Goal: Entertainment & Leisure: Consume media (video, audio)

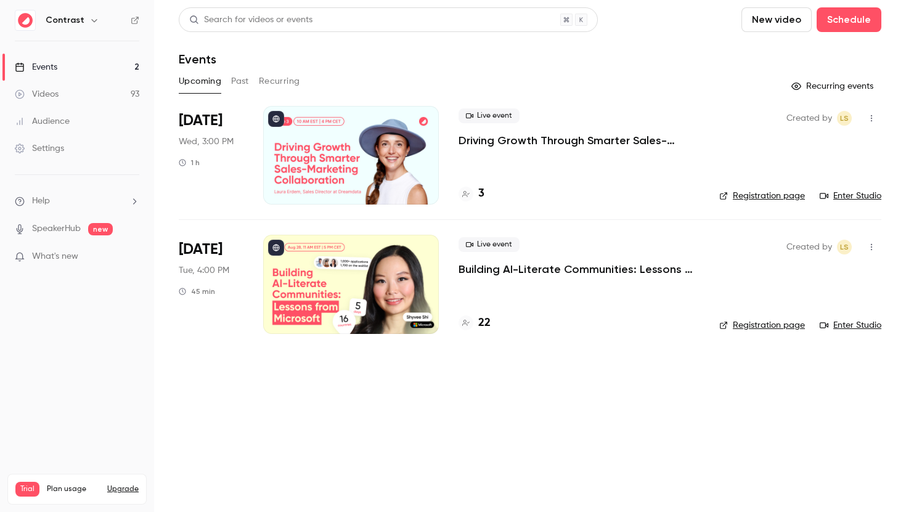
click at [80, 96] on link "Videos 93" at bounding box center [77, 94] width 154 height 27
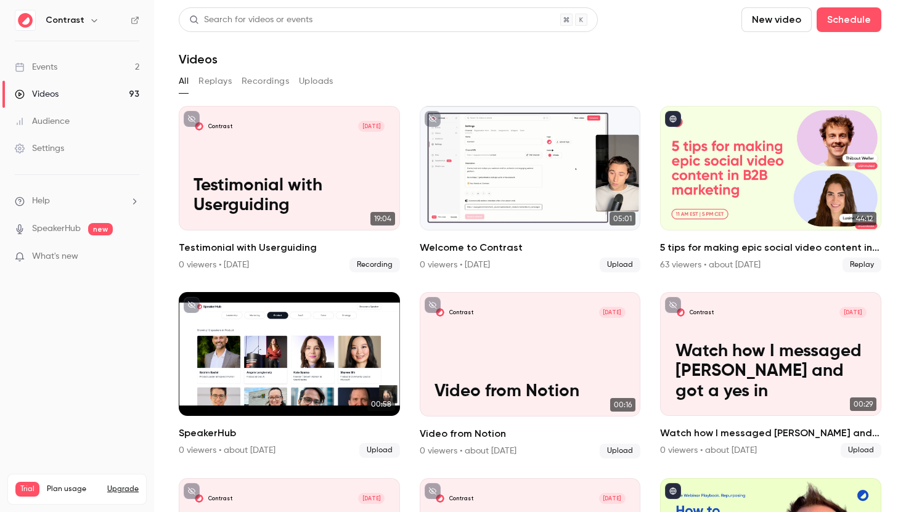
click at [224, 80] on button "Replays" at bounding box center [214, 81] width 33 height 20
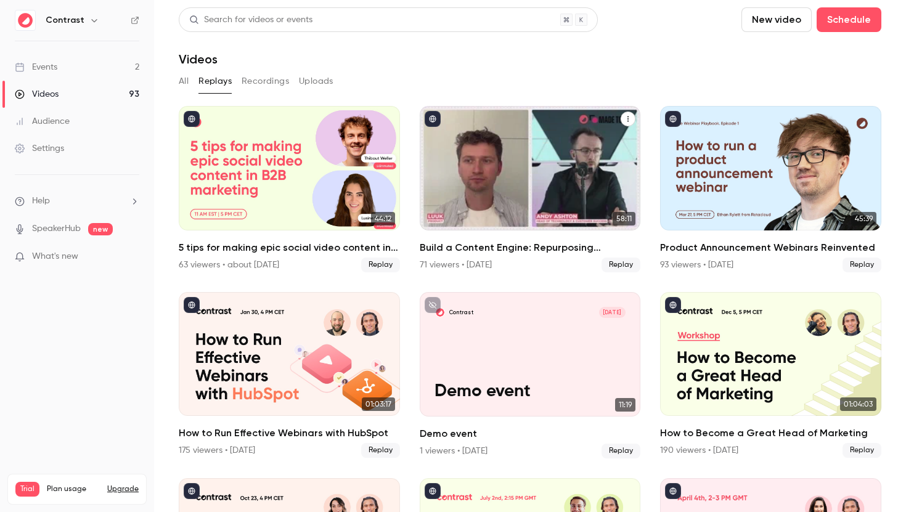
click at [472, 246] on h2 "Build a Content Engine: Repurposing Strategies for SaaS Teams" at bounding box center [530, 247] width 221 height 15
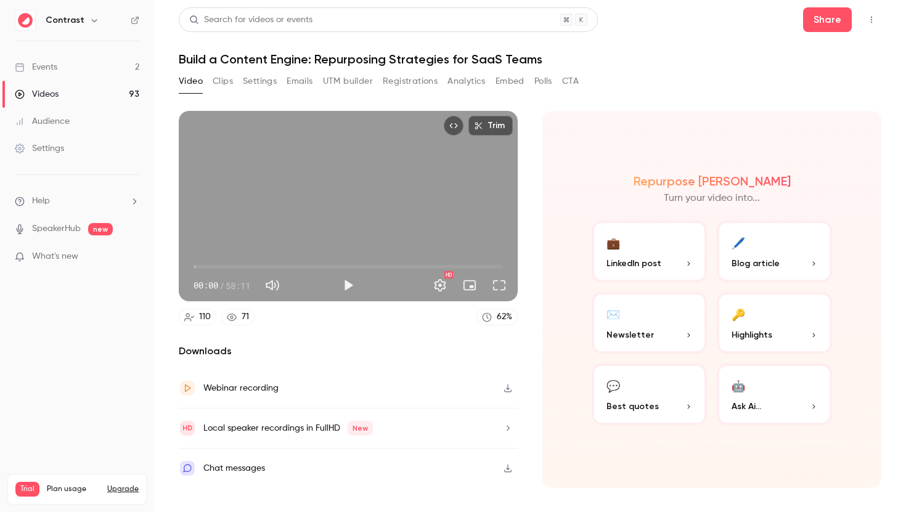
click at [219, 83] on button "Clips" at bounding box center [223, 81] width 20 height 20
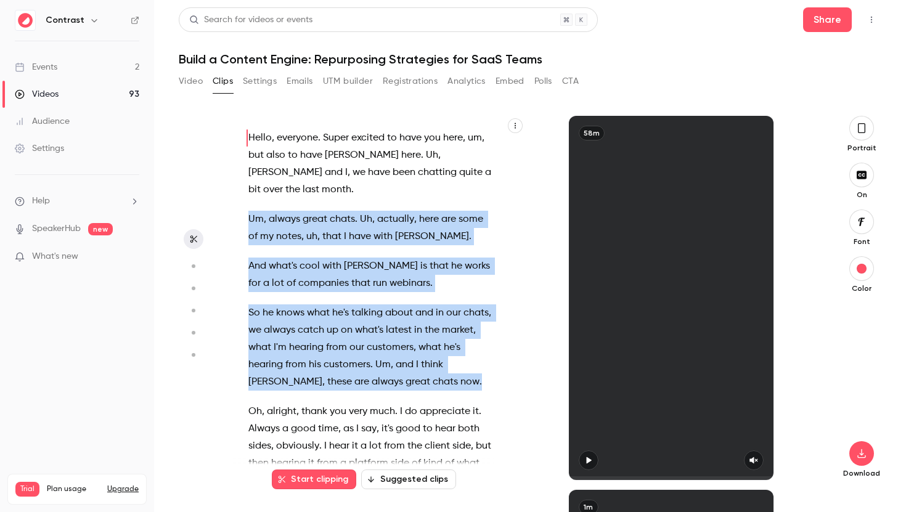
drag, startPoint x: 249, startPoint y: 201, endPoint x: 402, endPoint y: 369, distance: 227.3
click at [402, 369] on div "Hello , everyone . Super excited to have you here , um , but also to have [PERS…" at bounding box center [376, 304] width 286 height 352
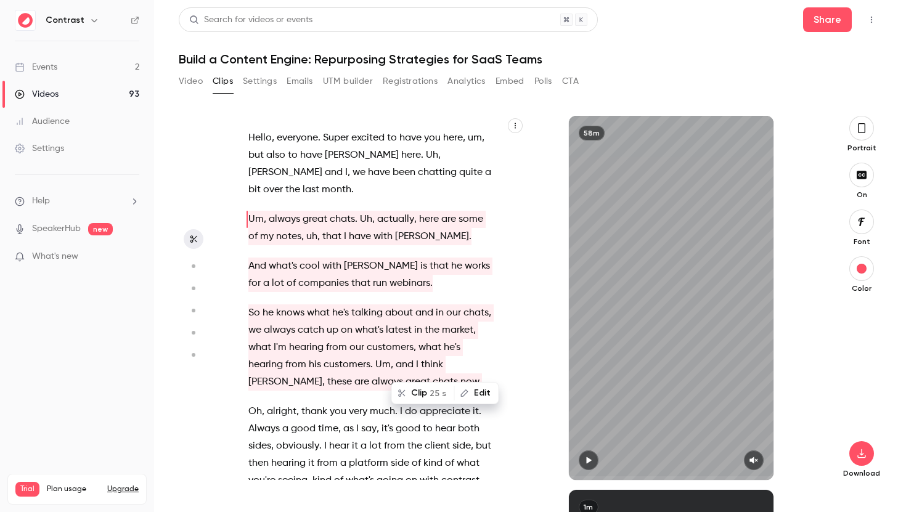
click at [280, 228] on span "notes" at bounding box center [288, 236] width 25 height 17
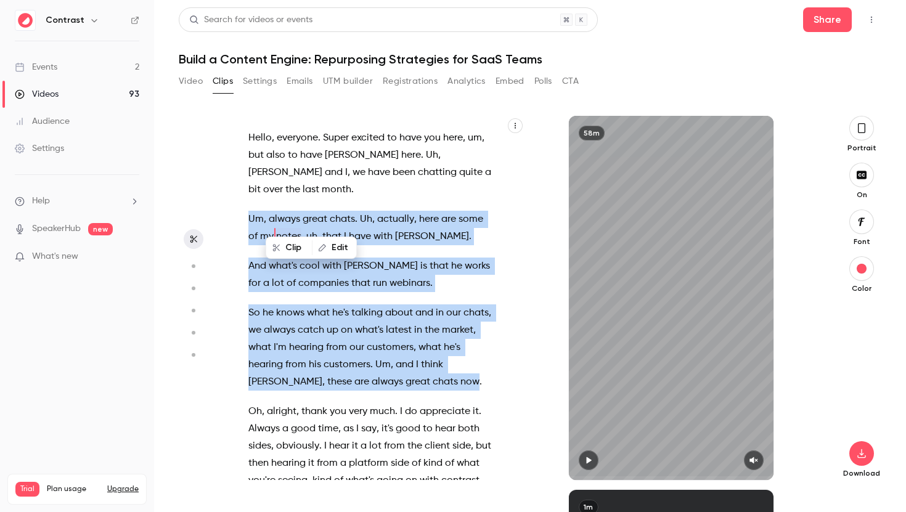
drag, startPoint x: 251, startPoint y: 198, endPoint x: 400, endPoint y: 370, distance: 227.2
click at [400, 370] on div "Hello , everyone . Super excited to have you here , um , but also to have [PERS…" at bounding box center [376, 304] width 286 height 352
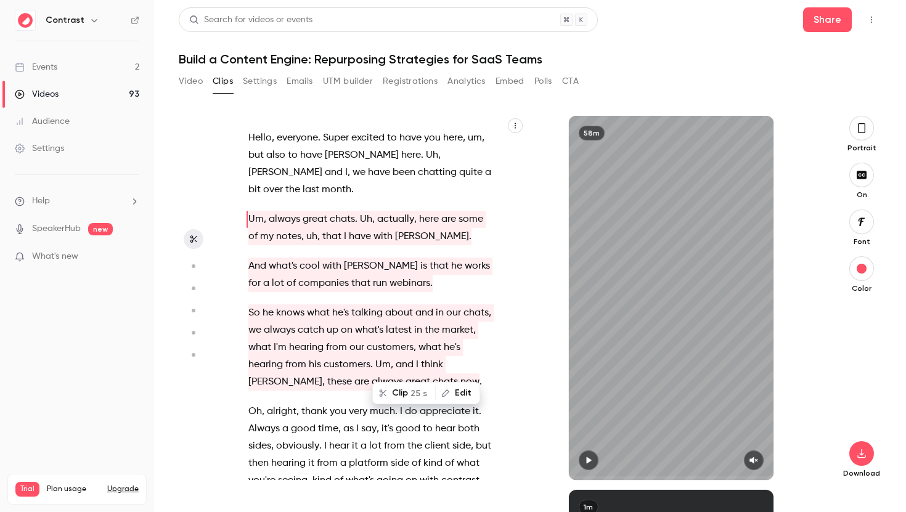
click at [485, 168] on span "a" at bounding box center [488, 172] width 6 height 17
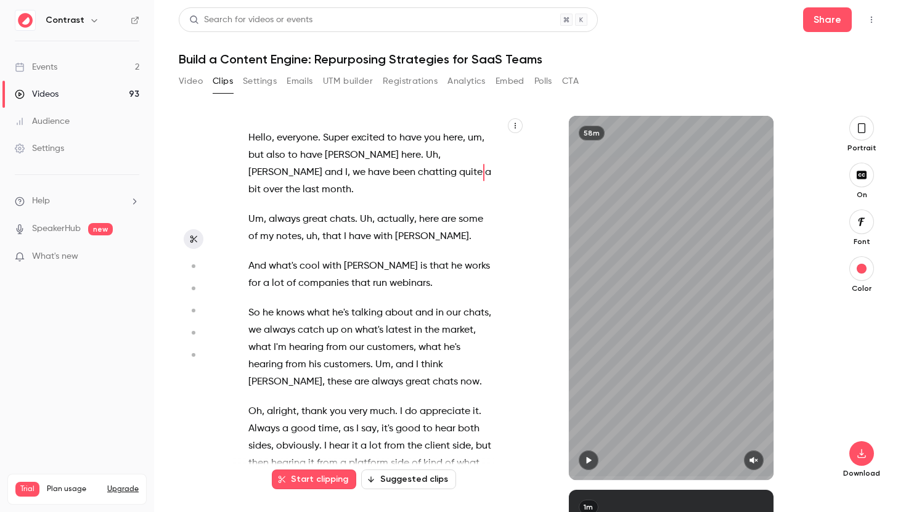
click at [341, 484] on button "Start clipping" at bounding box center [314, 480] width 84 height 20
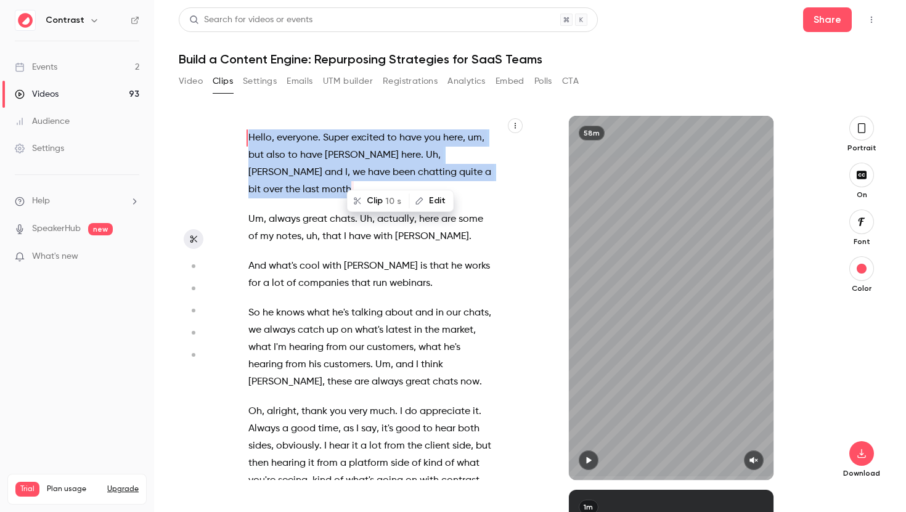
type input "*"
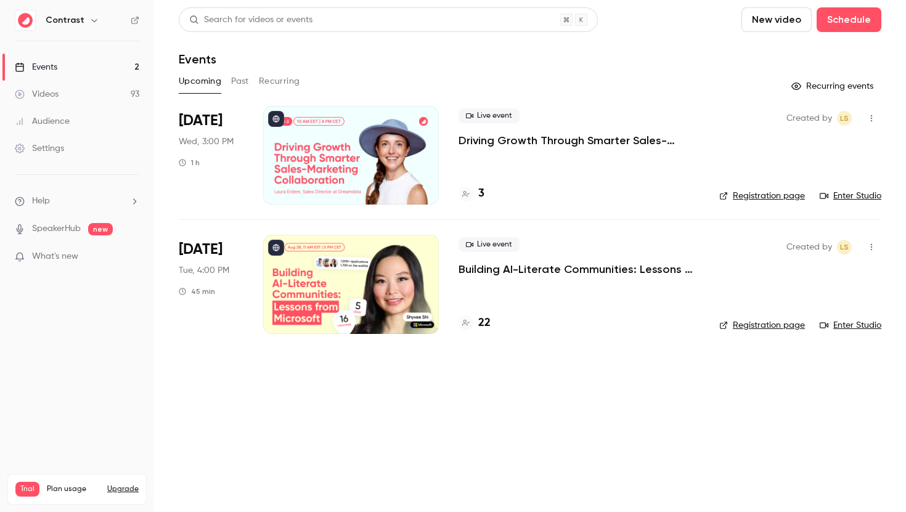
click at [70, 118] on link "Audience" at bounding box center [77, 121] width 154 height 27
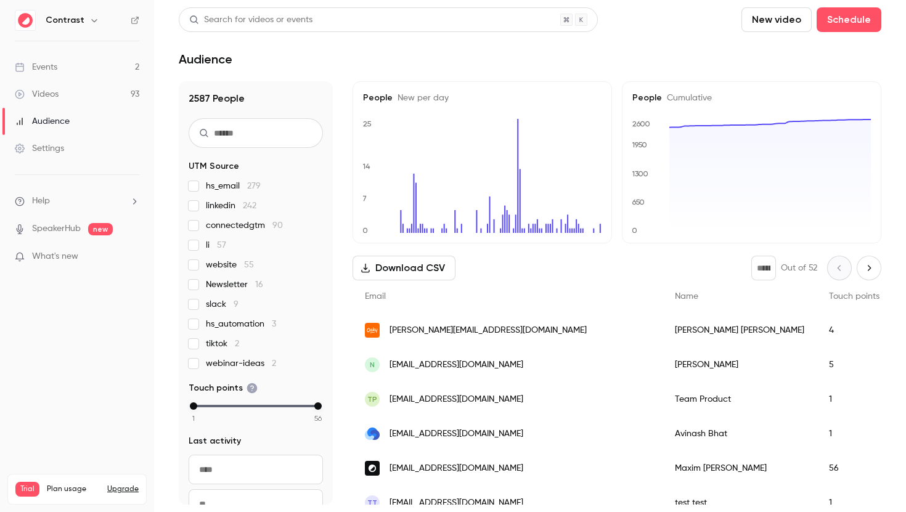
click at [81, 93] on link "Videos 93" at bounding box center [77, 94] width 154 height 27
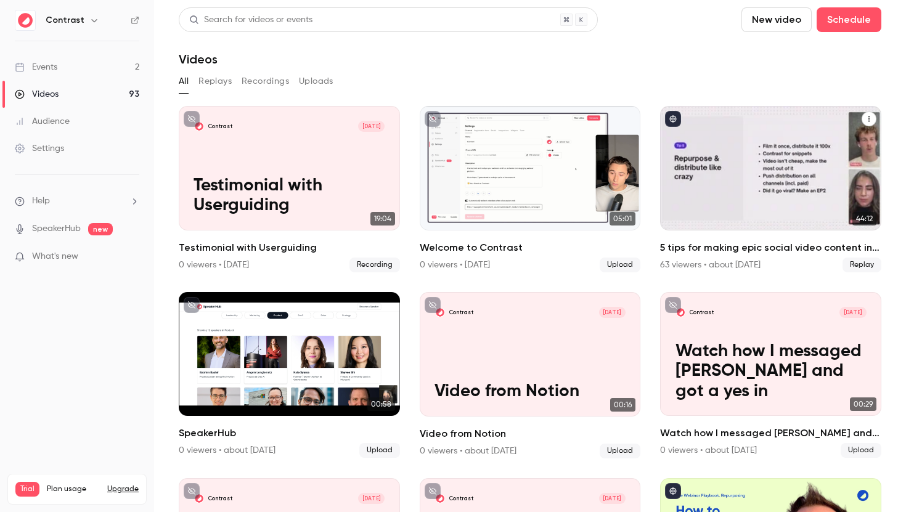
click at [679, 249] on h2 "5 tips for making epic social video content in B2B marketing" at bounding box center [770, 247] width 221 height 15
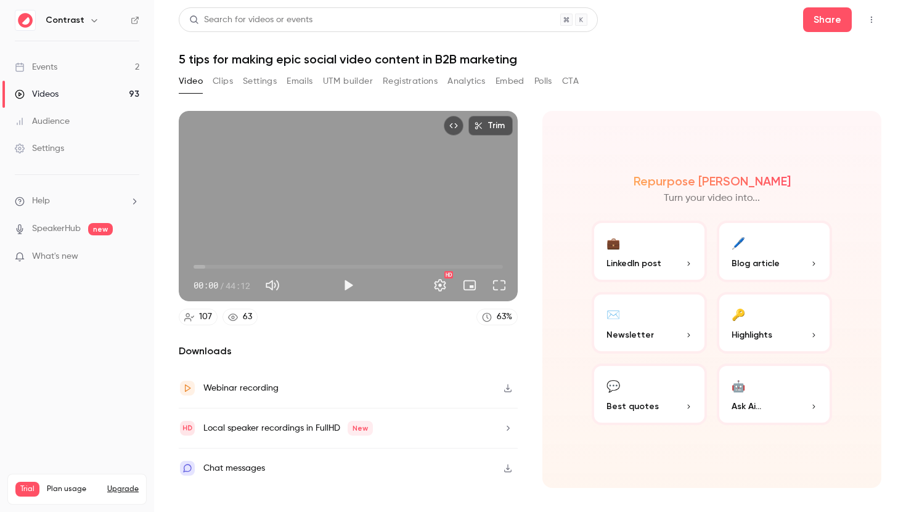
click at [94, 63] on link "Events 2" at bounding box center [77, 67] width 154 height 27
